Goal: Task Accomplishment & Management: Use online tool/utility

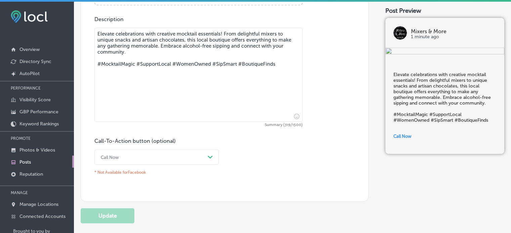
scroll to position [334, 0]
click at [213, 156] on div "Path Created with Sketch." at bounding box center [210, 157] width 11 height 11
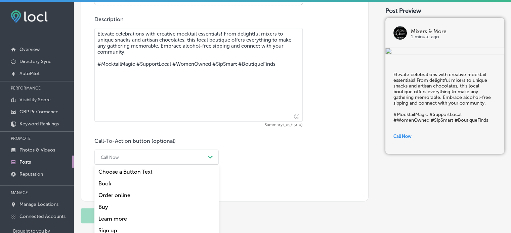
click at [147, 194] on div "Order online" at bounding box center [156, 196] width 124 height 12
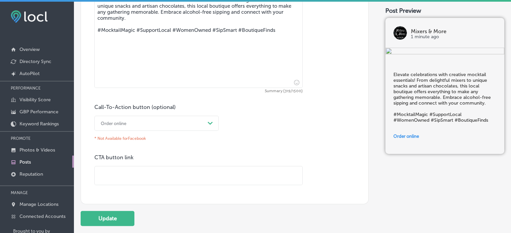
scroll to position [371, 0]
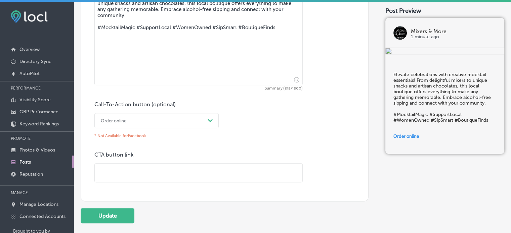
click at [190, 171] on input "text" at bounding box center [198, 173] width 207 height 18
paste input "[URL][DOMAIN_NAME]"
type input "[URL][DOMAIN_NAME]"
click at [108, 216] on button "Update" at bounding box center [108, 215] width 54 height 15
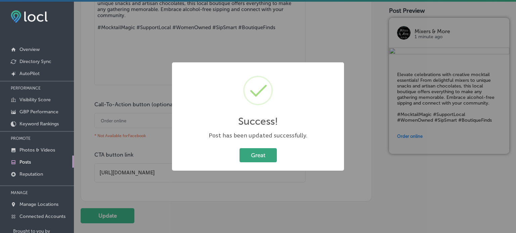
click at [263, 154] on button "Great" at bounding box center [257, 155] width 37 height 14
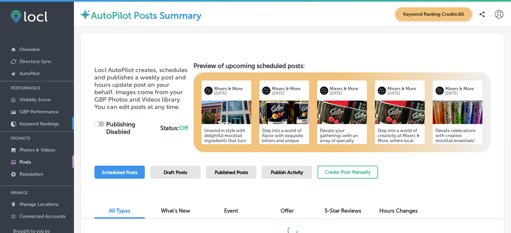
click at [42, 121] on p "Keyword Rankings" at bounding box center [38, 124] width 39 height 6
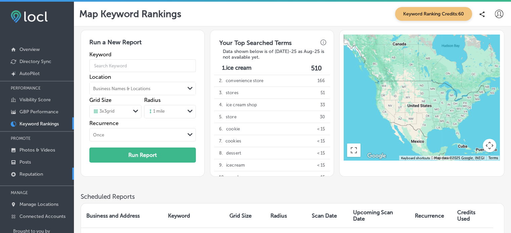
scroll to position [46, 0]
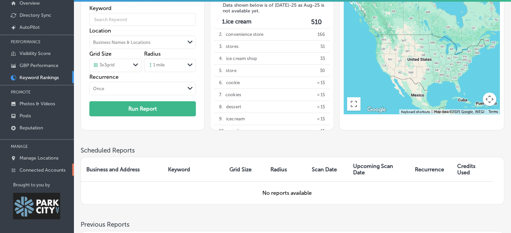
click at [50, 169] on p "Connected Accounts" at bounding box center [42, 171] width 46 height 6
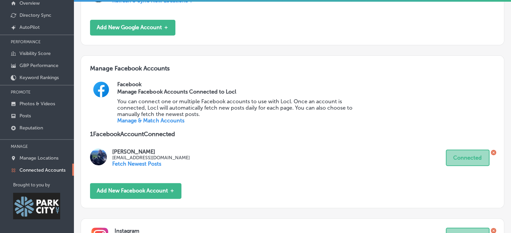
scroll to position [222, 0]
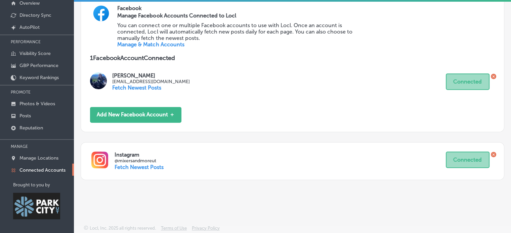
click at [153, 169] on p "Fetch Newest Posts" at bounding box center [138, 167] width 49 height 6
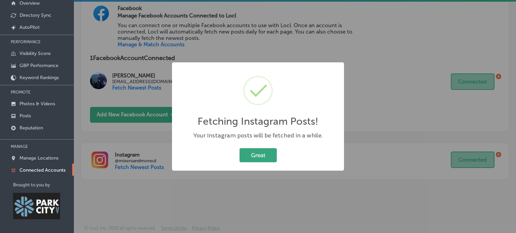
click at [264, 156] on button "Great" at bounding box center [257, 155] width 37 height 14
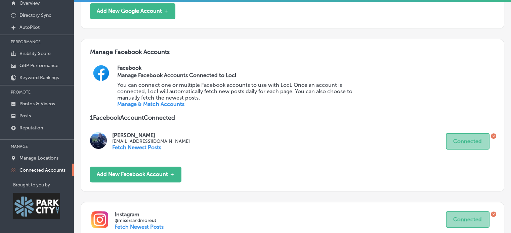
scroll to position [0, 0]
